Goal: Information Seeking & Learning: Learn about a topic

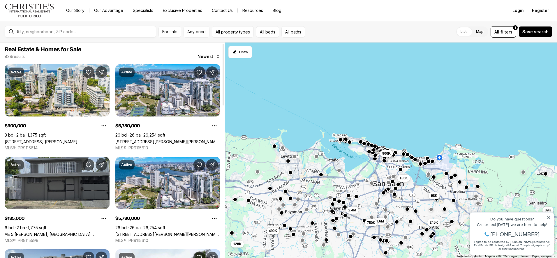
scroll to position [2, 0]
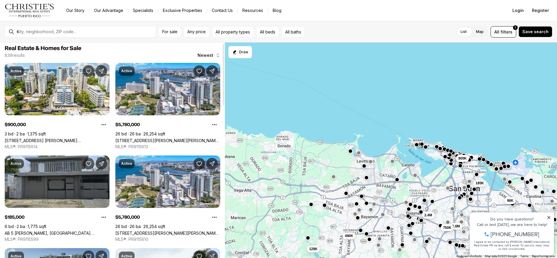
drag, startPoint x: 269, startPoint y: 178, endPoint x: 350, endPoint y: 183, distance: 80.5
click at [350, 183] on div "900K 185K 98K 245K 39K 1.6M 750K 2.4M 128K 490K" at bounding box center [391, 150] width 332 height 216
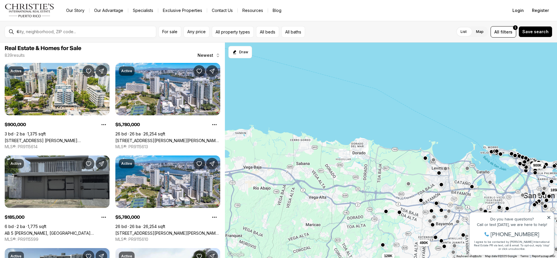
drag, startPoint x: 353, startPoint y: 180, endPoint x: 378, endPoint y: 184, distance: 25.3
click at [378, 184] on div "900K 185K 98K 245K 1.6M 750K 2.4M 128K 490K" at bounding box center [391, 150] width 332 height 216
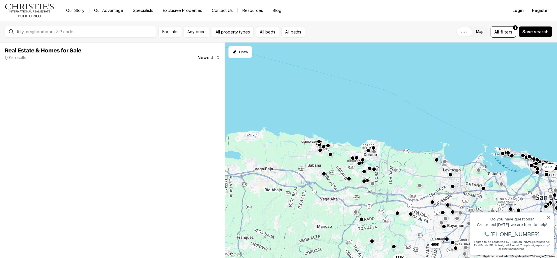
click at [367, 155] on div "900K 1.6M 750K 2.4M 128K 490K" at bounding box center [391, 150] width 332 height 216
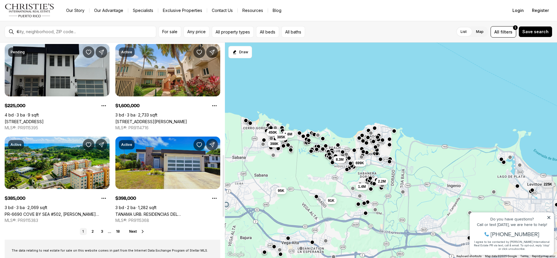
scroll to position [450, 0]
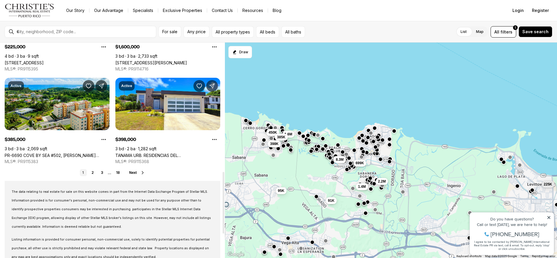
click at [135, 172] on span "Next" at bounding box center [133, 173] width 8 height 4
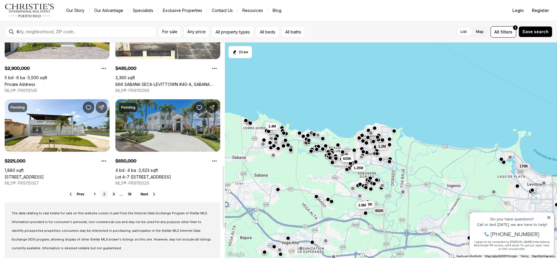
scroll to position [469, 0]
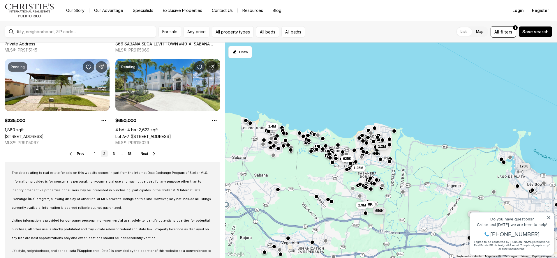
click at [329, 167] on div "225K 1.2M 425K 170K 485K 1.25M 1.2M 625K 1.4M 650K 410K 2.9M" at bounding box center [391, 150] width 332 height 216
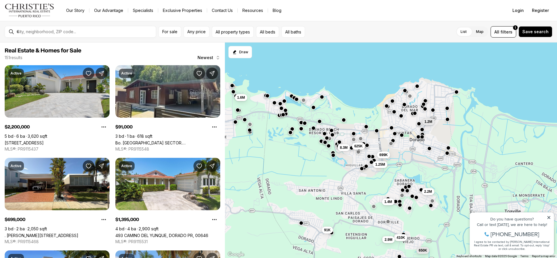
click at [309, 145] on div "1.25M 1.2M 699K 8.3M 1.6M 625K 91K 650K 410K 1.4M 2.9M 2.2M" at bounding box center [391, 150] width 332 height 216
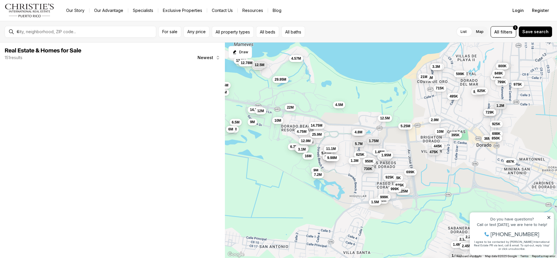
drag, startPoint x: 417, startPoint y: 125, endPoint x: 337, endPoint y: 147, distance: 83.4
click at [337, 147] on div "1.25M 1.2M 699K 5.45M 8.3M 625K 495K 1.05M 750K 2.3M 1.4M 2.2M 445K 1.3M 730K 8…" at bounding box center [391, 150] width 332 height 216
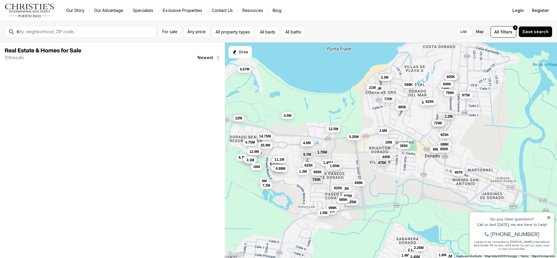
click at [339, 132] on div "12.5M" at bounding box center [333, 128] width 14 height 7
click at [339, 132] on div "1.25M 1.2M 699K 5.45M 8.3M 625K 495K 1.05M 750K 2.3M 2.2M 445K 1.3M 730K 885K 2…" at bounding box center [391, 150] width 332 height 216
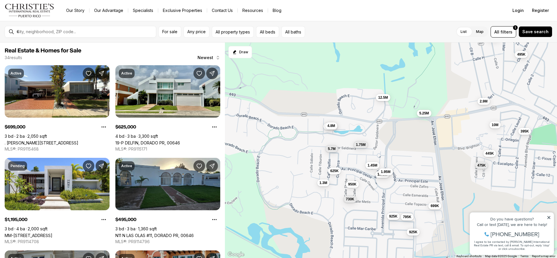
drag, startPoint x: 337, startPoint y: 133, endPoint x: 400, endPoint y: 108, distance: 67.8
click at [400, 108] on div "1.2M 699K 625K 495K 445K 1.3M 730K 885K 5.7M 795K 925K 36M 950K 1.45M 1.75M 1.7…" at bounding box center [391, 150] width 332 height 216
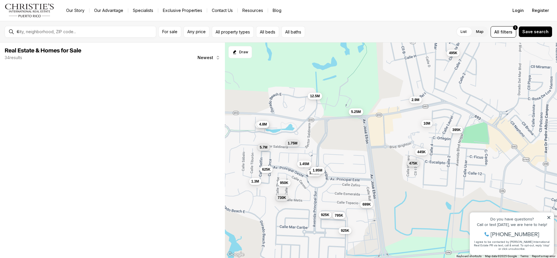
drag, startPoint x: 390, startPoint y: 166, endPoint x: 281, endPoint y: 166, distance: 108.6
click at [274, 167] on div "699K 625K 495K 445K 1.3M 730K 5.7M 795K 925K 950K 1.45M 1.75M 1.75M 395K 5.25M …" at bounding box center [391, 150] width 332 height 216
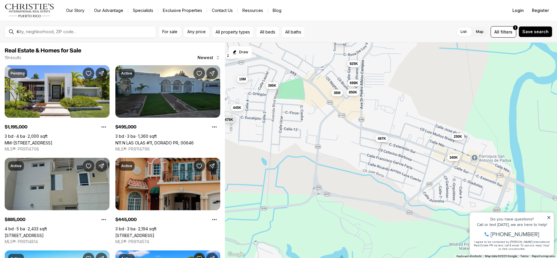
drag, startPoint x: 409, startPoint y: 167, endPoint x: 378, endPoint y: 128, distance: 49.4
click at [378, 128] on div "495K 445K 395K 475K 2.9M 10M 1.2M 885K 698K 850K 925K 675K 850K 497K 36M 250K 3…" at bounding box center [391, 150] width 332 height 216
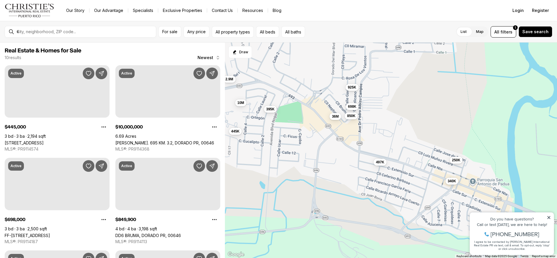
drag, startPoint x: 378, startPoint y: 128, endPoint x: 377, endPoint y: 153, distance: 24.5
click at [377, 153] on div "445K 395K 2.9M 10M 698K 850K 925K 497K 36M 250K 340K" at bounding box center [391, 150] width 332 height 216
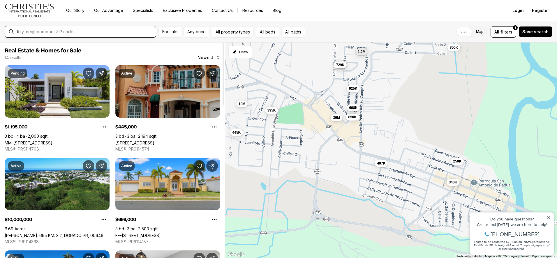
click at [83, 31] on input "text" at bounding box center [85, 31] width 137 height 5
